Goal: Entertainment & Leisure: Consume media (video, audio)

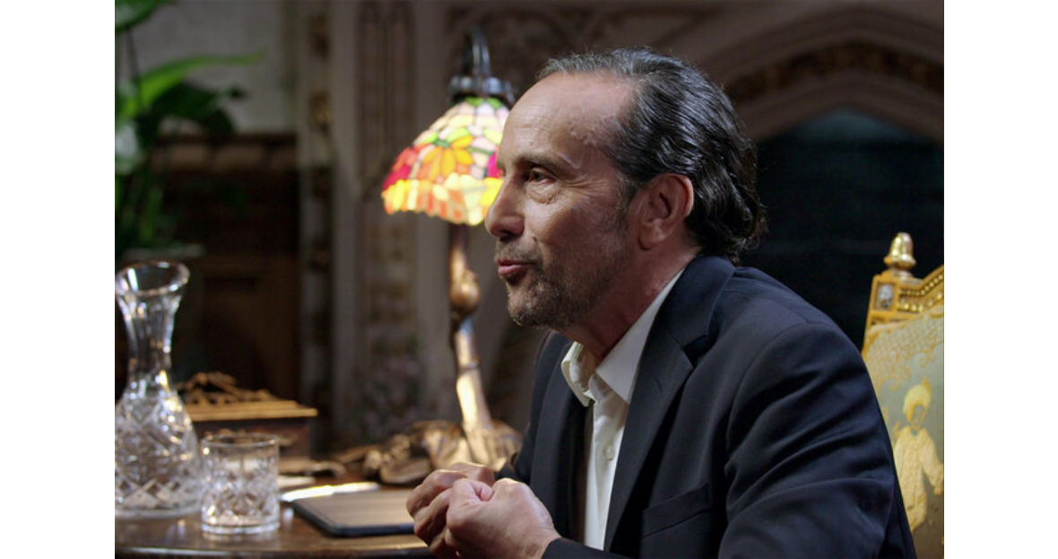
scroll to position [832, 0]
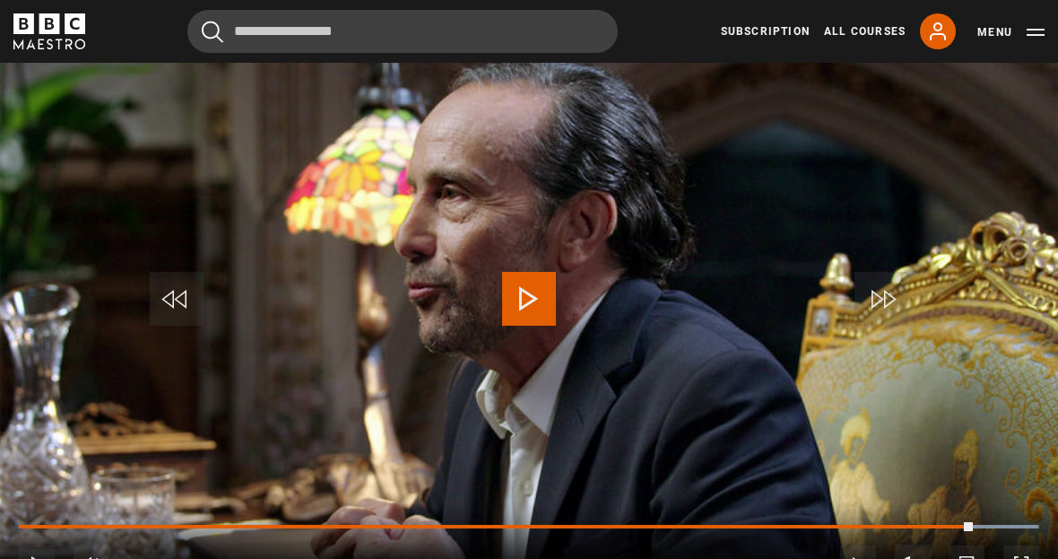
click at [930, 168] on video-js "Video Player is loading. Play Lesson The seven secrets of public speaking 10s S…" at bounding box center [529, 302] width 1058 height 595
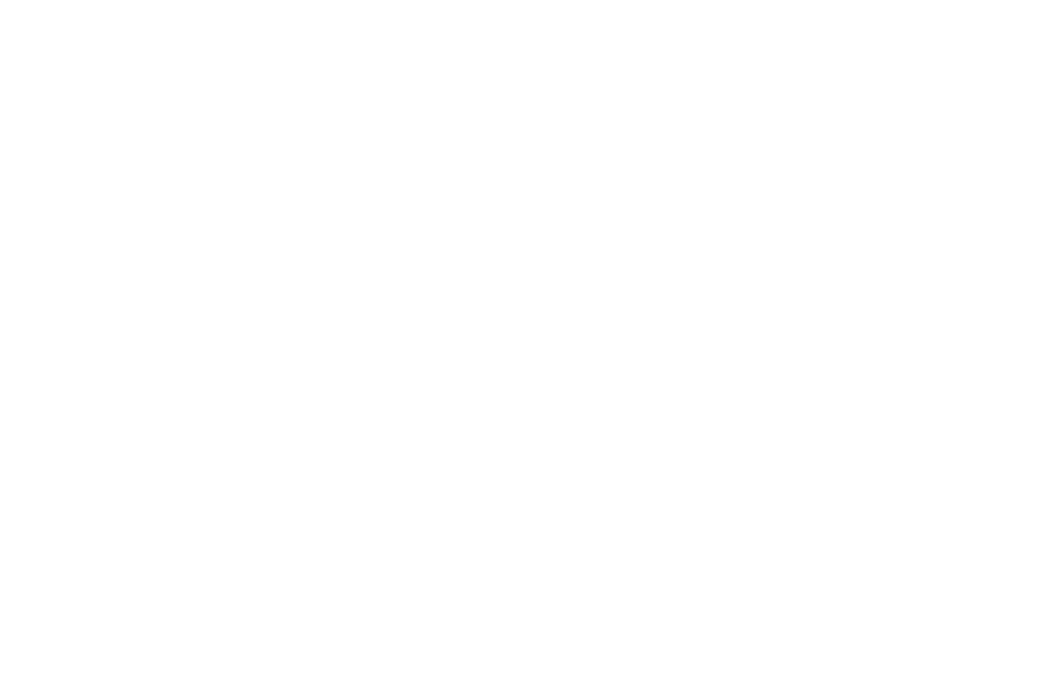
scroll to position [0, 0]
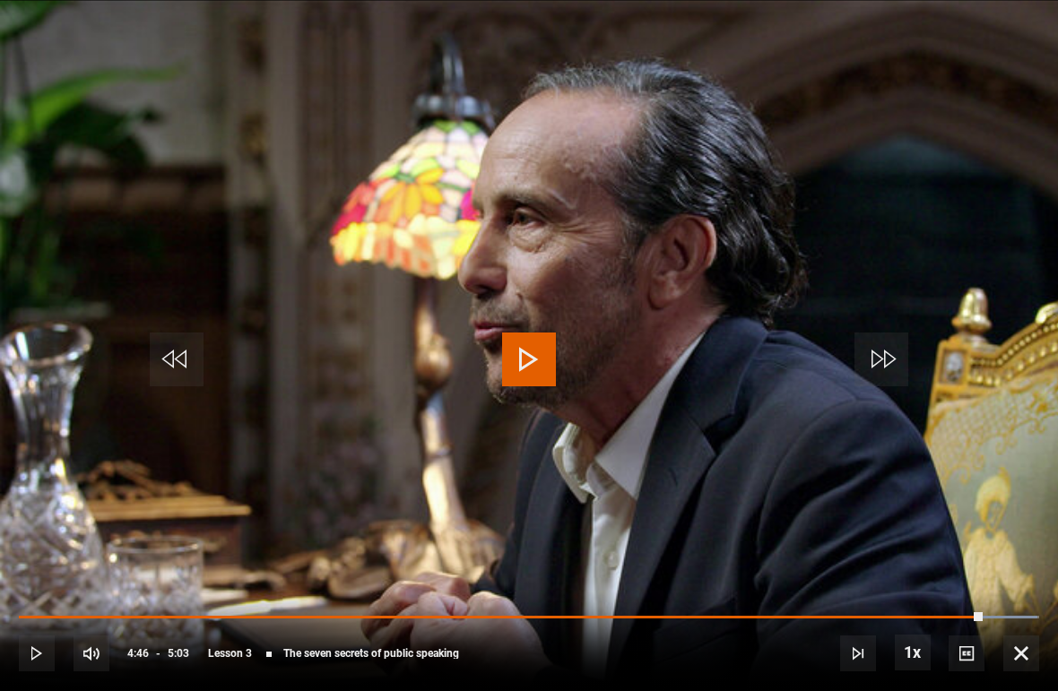
click at [514, 361] on span "Video Player" at bounding box center [529, 360] width 54 height 54
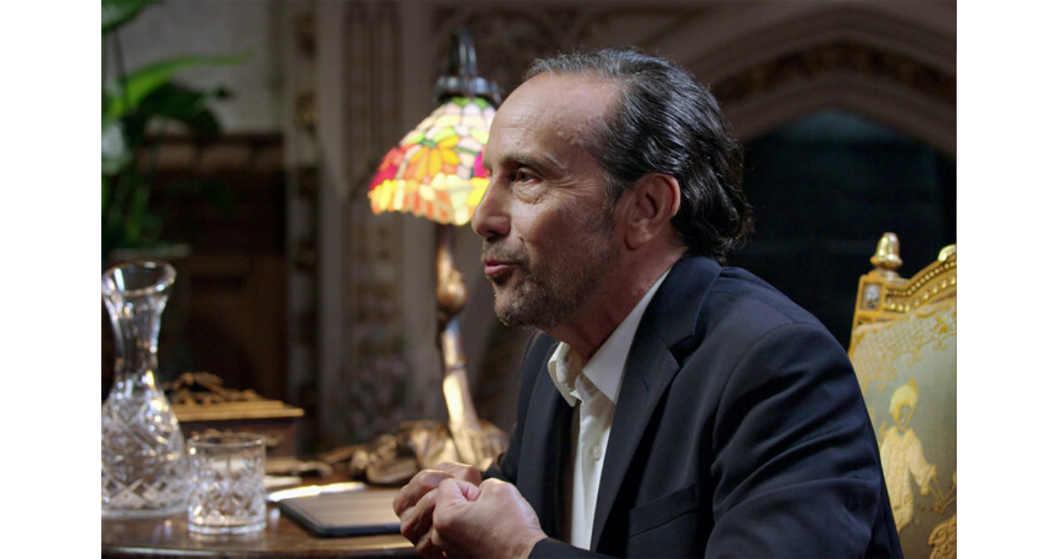
scroll to position [832, 0]
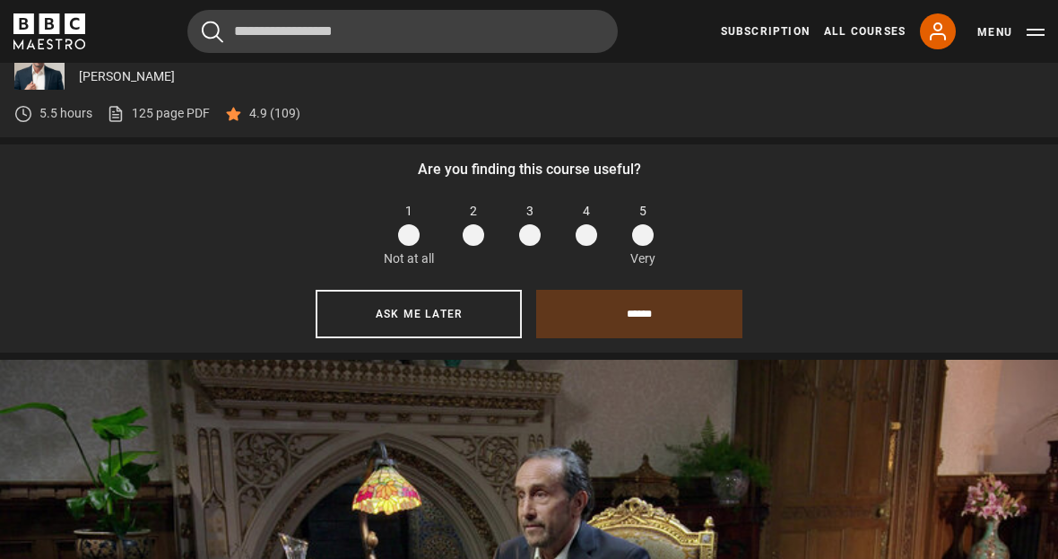
scroll to position [689, 0]
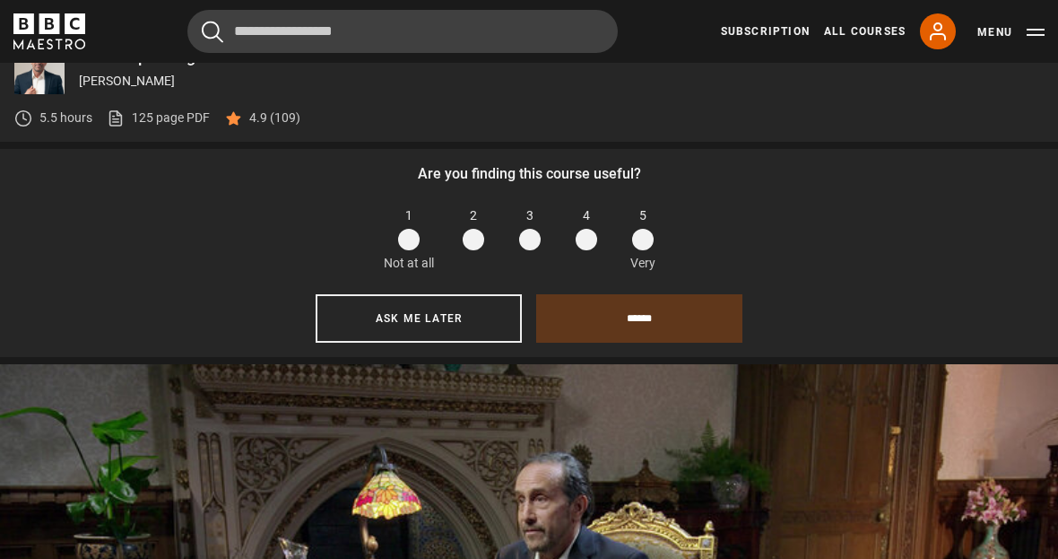
click at [653, 247] on span at bounding box center [643, 240] width 22 height 22
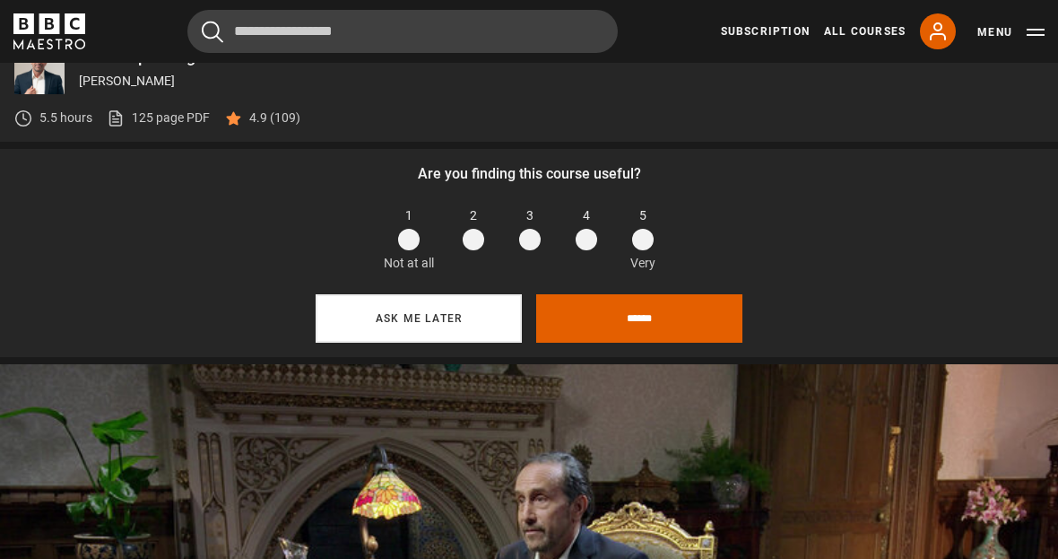
click at [457, 322] on button "Ask me later" at bounding box center [419, 318] width 206 height 48
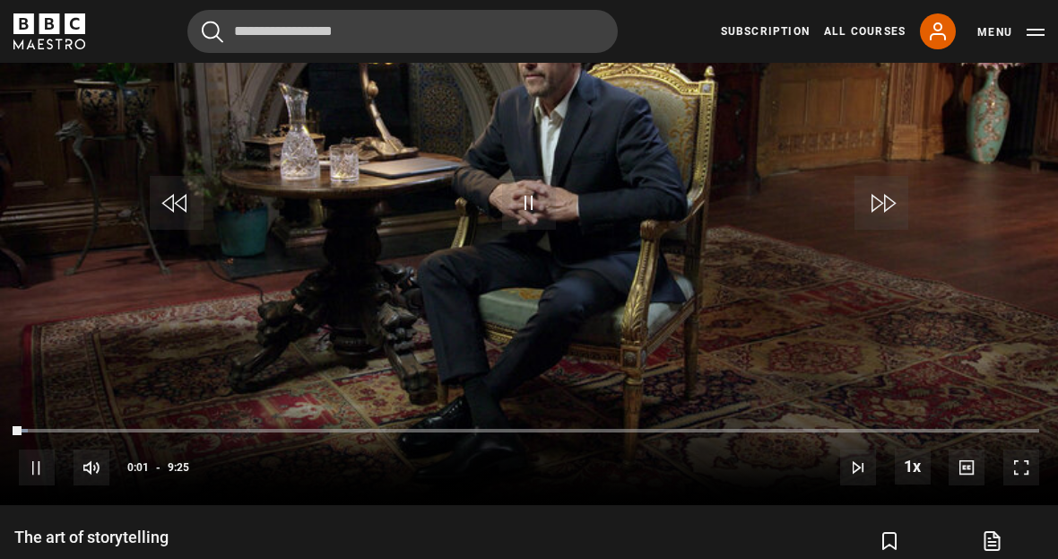
scroll to position [925, 0]
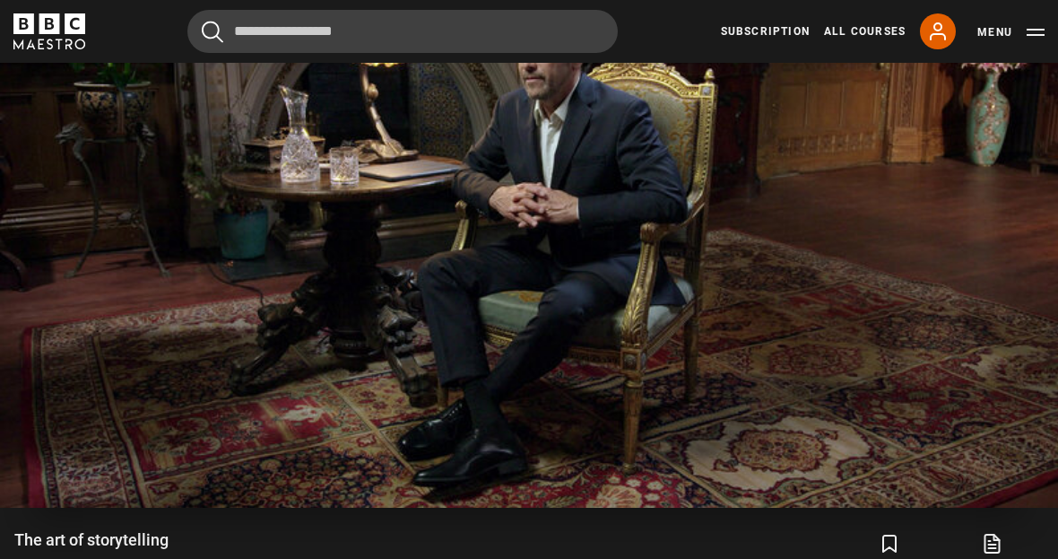
click at [1022, 486] on video-js "Video Player is loading. Play Lesson The art of storytelling 10s Skip Back 10 s…" at bounding box center [529, 209] width 1058 height 595
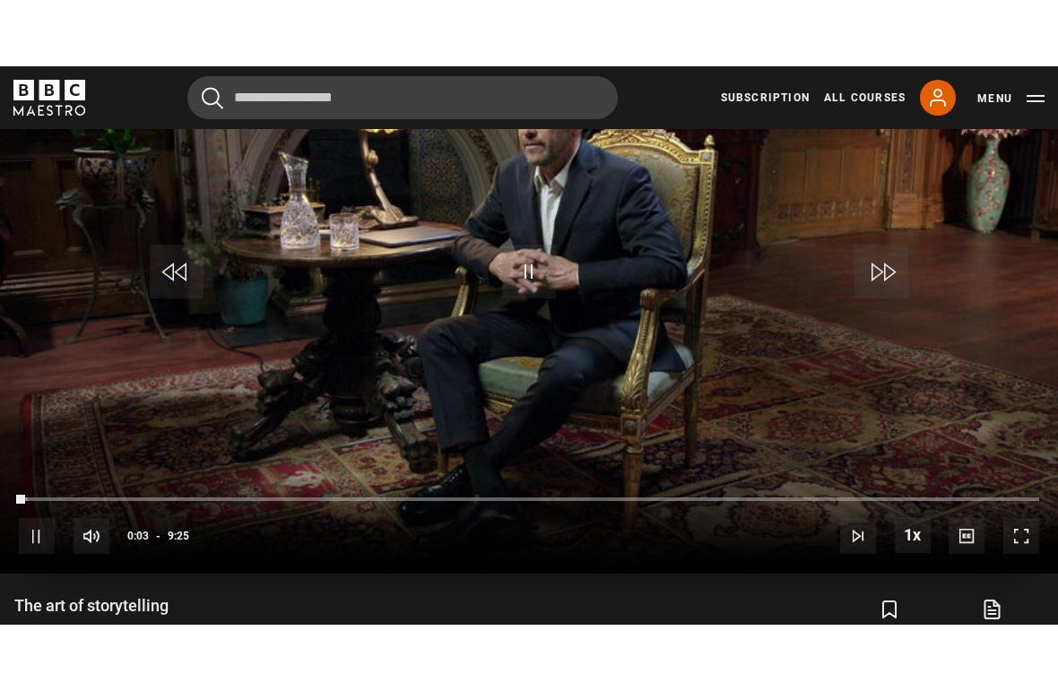
scroll to position [0, 0]
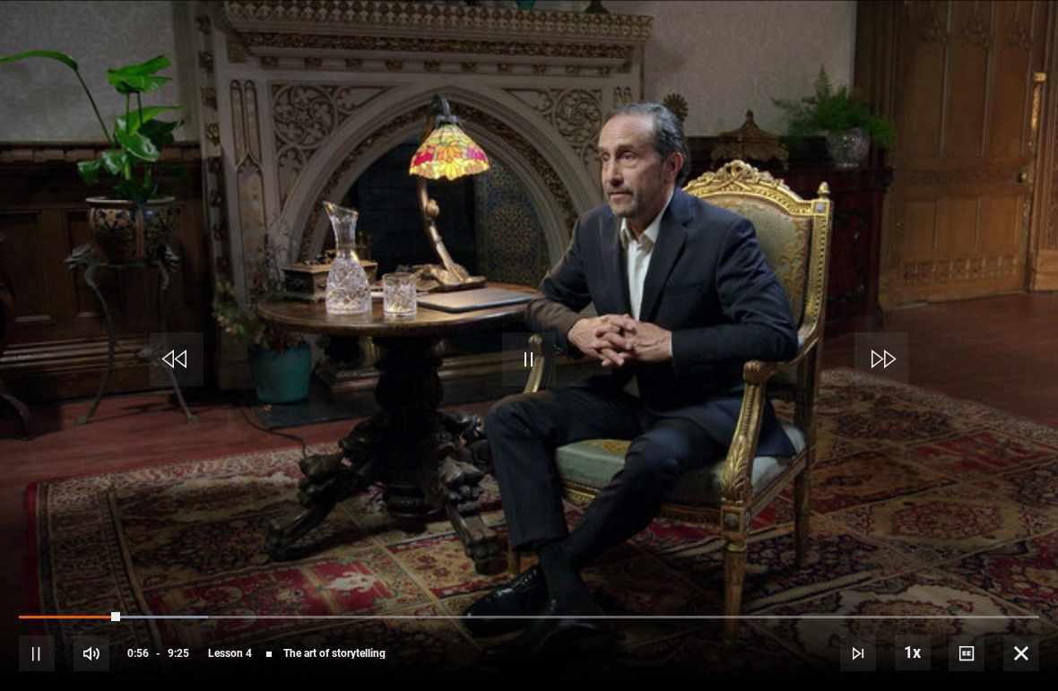
click at [482, 347] on video-js "Video Player is loading. Play Lesson The art of storytelling 10s Skip Back 10 s…" at bounding box center [529, 345] width 1058 height 691
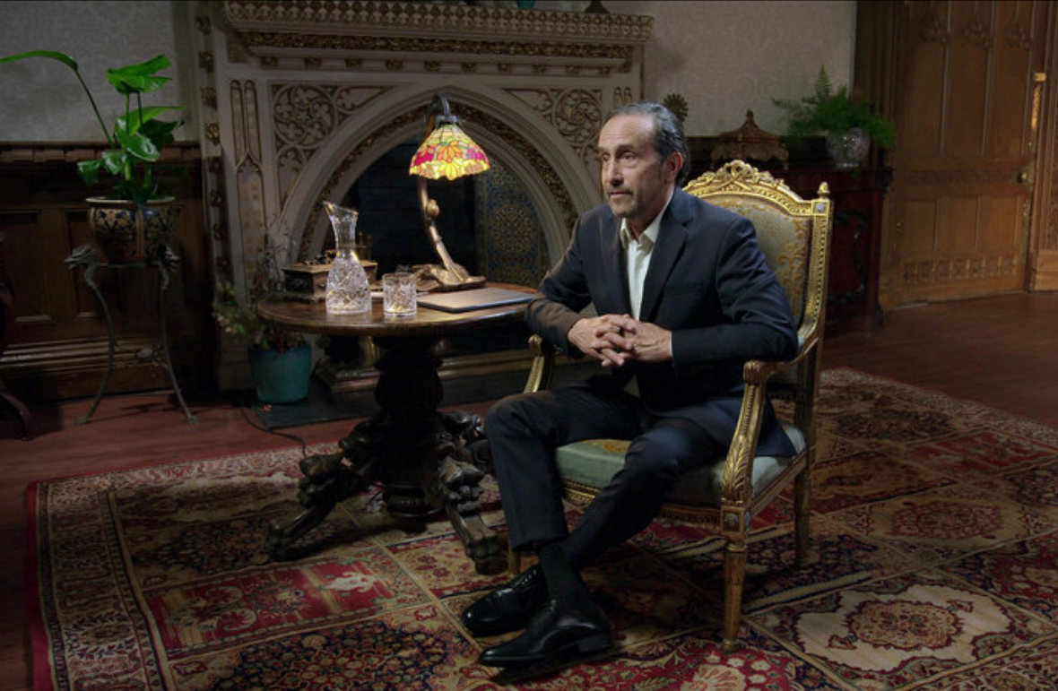
click at [484, 343] on video-js "Video Player is loading. Play Lesson The art of storytelling 10s Skip Back 10 s…" at bounding box center [529, 345] width 1058 height 691
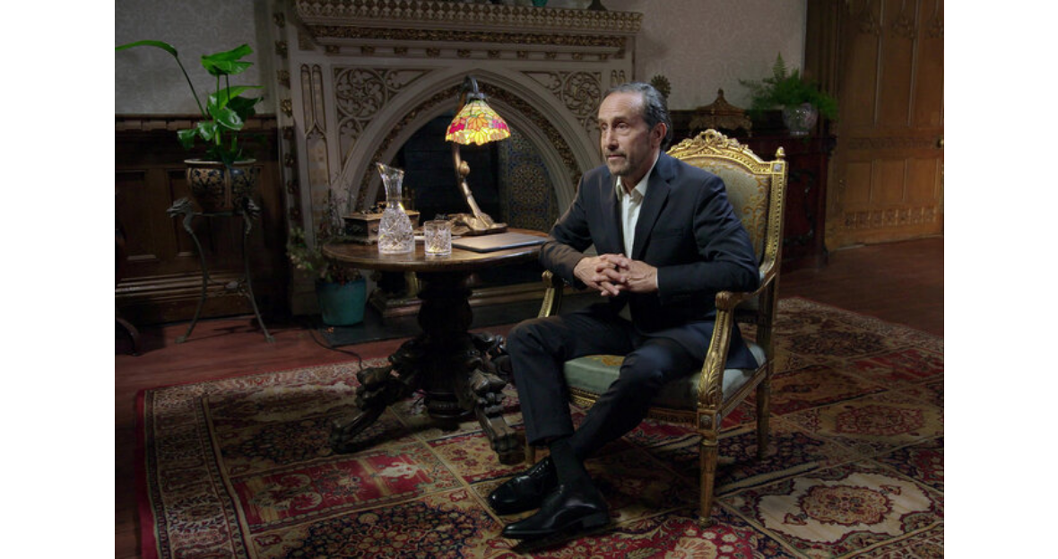
scroll to position [832, 0]
